Goal: Task Accomplishment & Management: Use online tool/utility

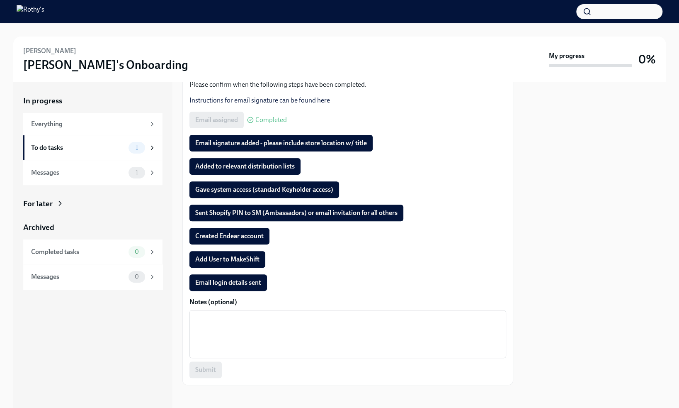
scroll to position [118, 0]
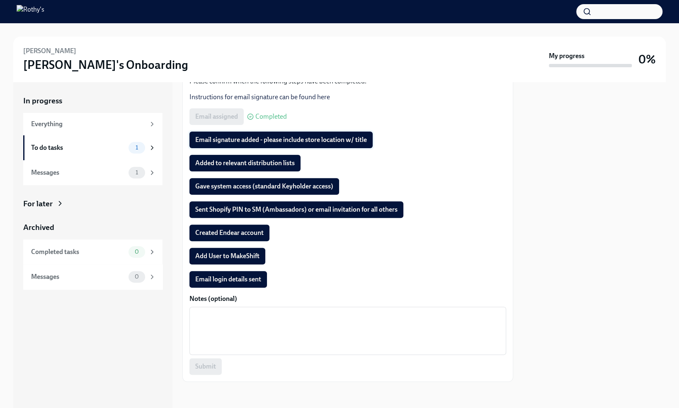
click at [238, 138] on span "Email signature added - please include store location w/ title" at bounding box center [281, 140] width 172 height 8
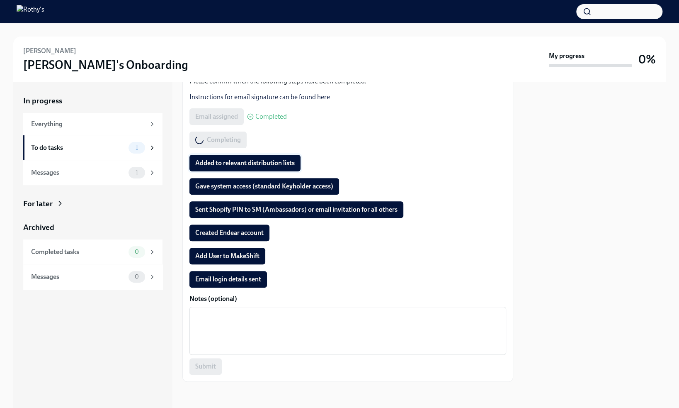
click at [236, 162] on span "Added to relevant distribution lists" at bounding box center [245, 163] width 100 height 8
click at [235, 185] on span "Gave system access (standard Keyholder access)" at bounding box center [264, 186] width 138 height 8
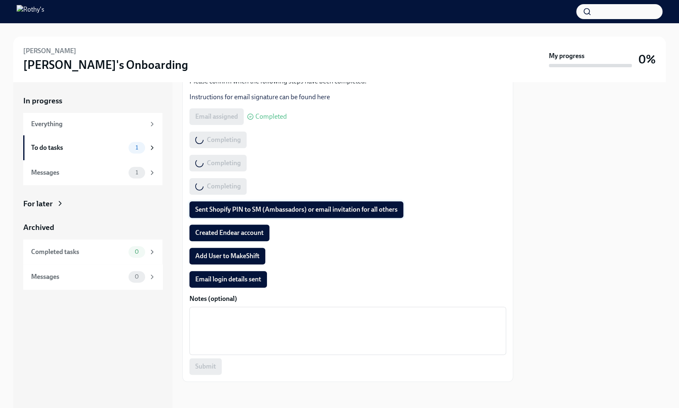
click at [231, 208] on span "Sent Shopify PIN to SM (Ambassadors) or email invitation for all others" at bounding box center [296, 209] width 202 height 8
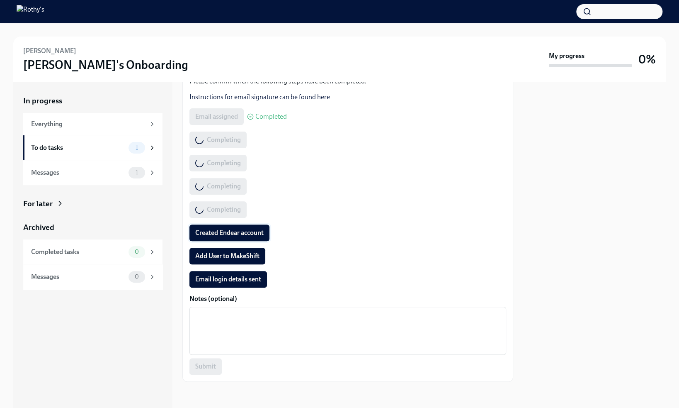
click at [231, 231] on span "Created Endear account" at bounding box center [229, 233] width 68 height 8
click at [232, 253] on span "Add User to MakeShift" at bounding box center [227, 256] width 64 height 8
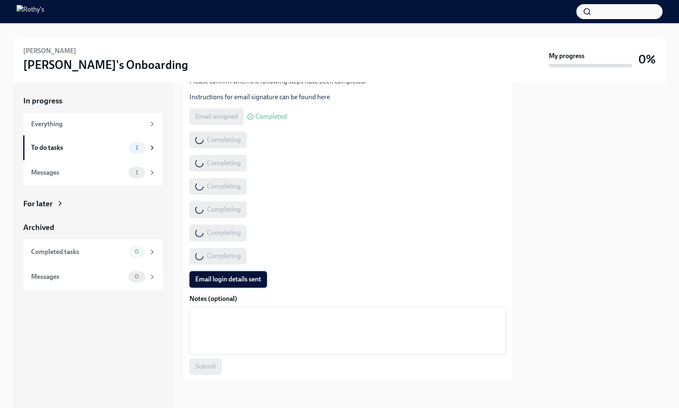
click at [235, 282] on span "Email login details sent" at bounding box center [228, 279] width 66 height 8
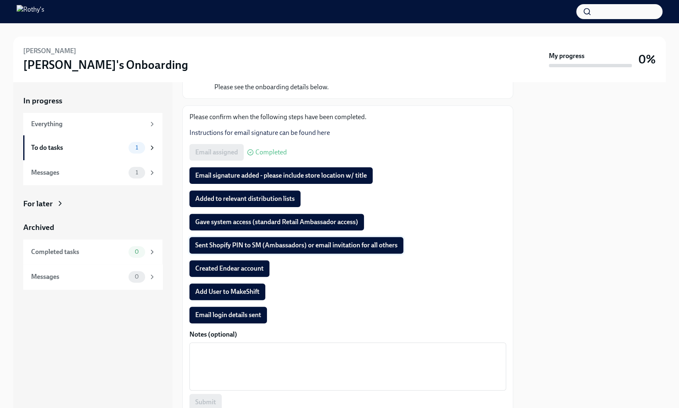
scroll to position [83, 0]
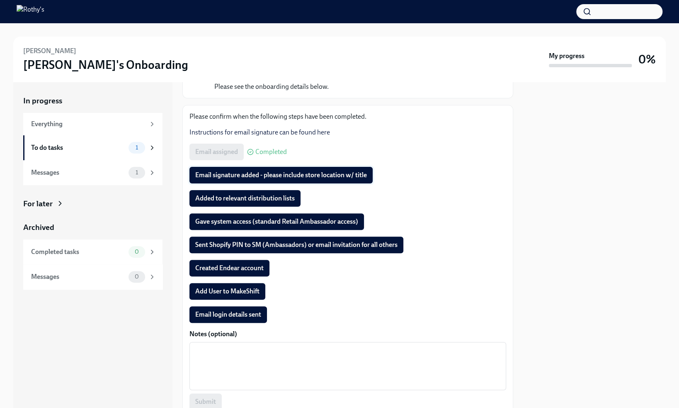
click at [236, 172] on span "Email signature added - please include store location w/ title" at bounding box center [281, 175] width 172 height 8
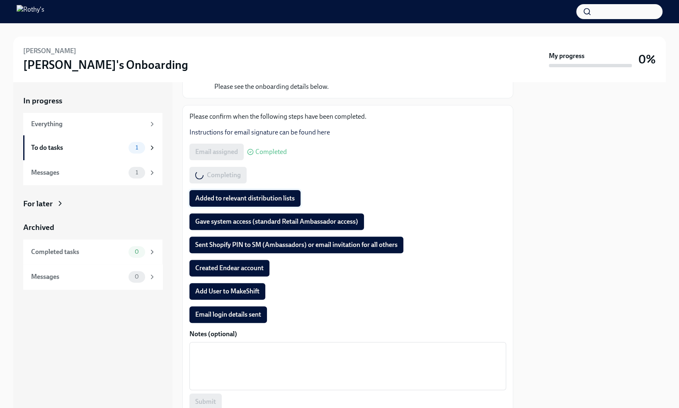
click at [236, 192] on button "Added to relevant distribution lists" at bounding box center [245, 198] width 111 height 17
click at [237, 215] on button "Gave system access (standard Retail Ambassador access)" at bounding box center [277, 221] width 175 height 17
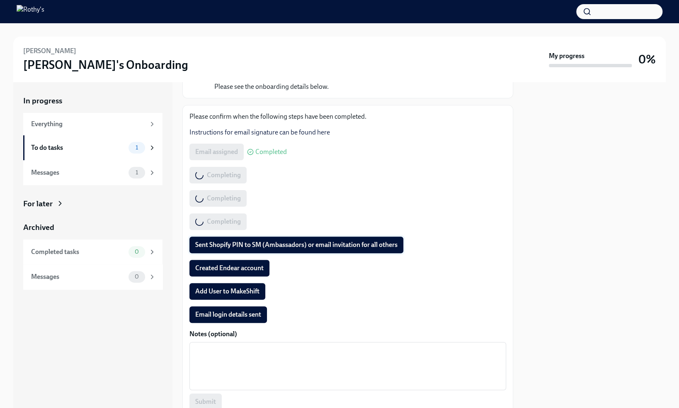
click at [232, 250] on button "Sent Shopify PIN to SM (Ambassadors) or email invitation for all others" at bounding box center [297, 244] width 214 height 17
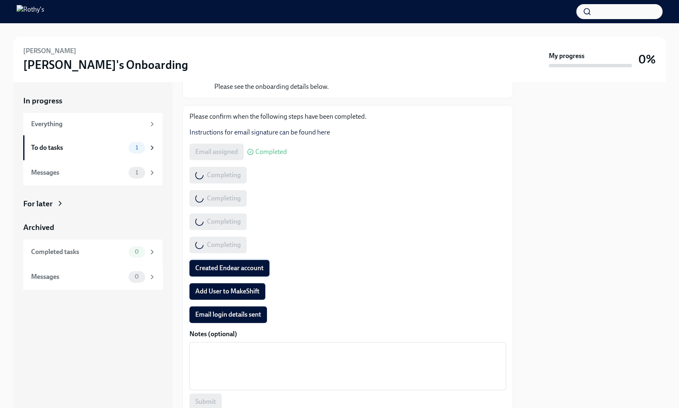
click at [230, 265] on span "Created Endear account" at bounding box center [229, 268] width 68 height 8
click at [233, 288] on span "Add User to MakeShift" at bounding box center [227, 291] width 64 height 8
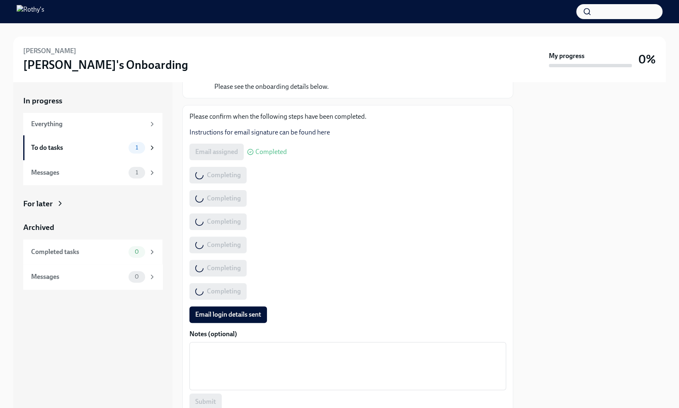
click at [238, 314] on span "Email login details sent" at bounding box center [228, 314] width 66 height 8
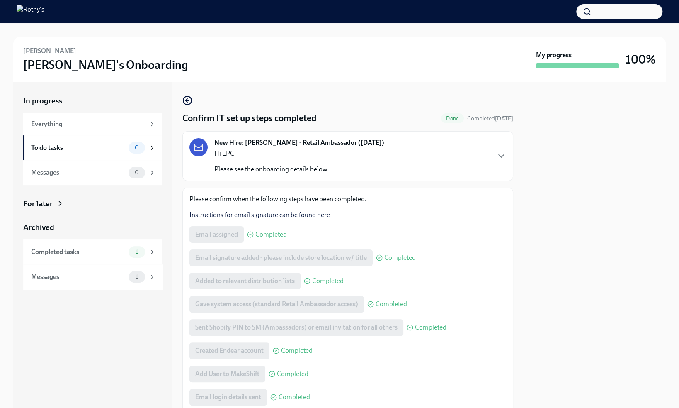
scroll to position [118, 0]
